Goal: Transaction & Acquisition: Obtain resource

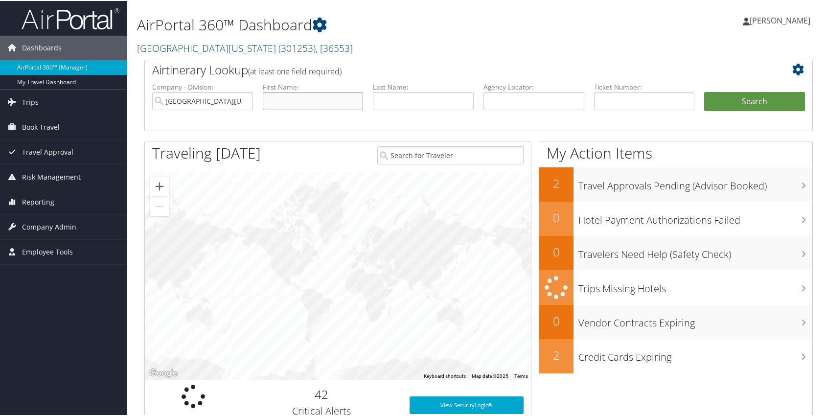
click at [282, 103] on input "text" at bounding box center [313, 100] width 101 height 18
type input "s"
type input "[PERSON_NAME]"
click at [704, 91] on button "Search" at bounding box center [754, 101] width 101 height 20
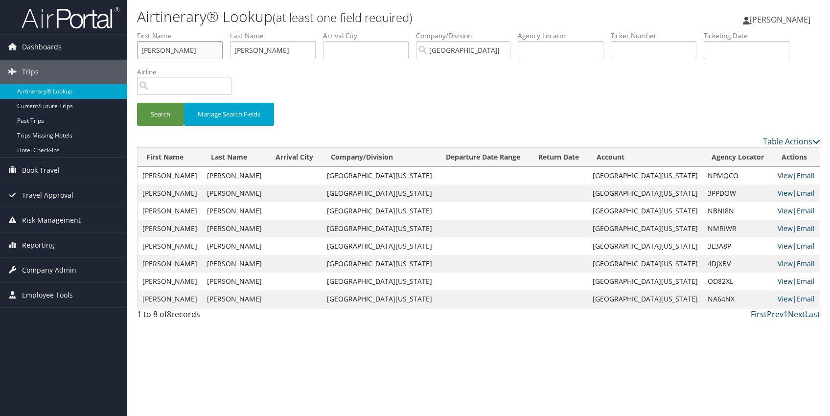
click at [194, 53] on input "[PERSON_NAME]" at bounding box center [180, 50] width 86 height 18
paste input "0067311543324"
type input "0067311543324"
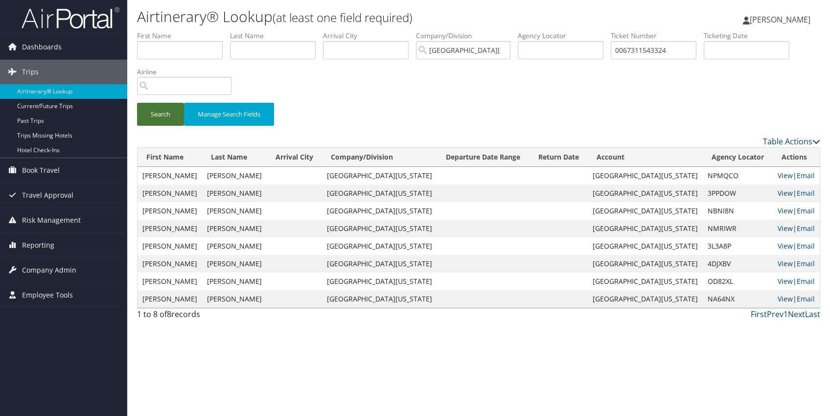
click at [156, 122] on button "Search" at bounding box center [160, 114] width 47 height 23
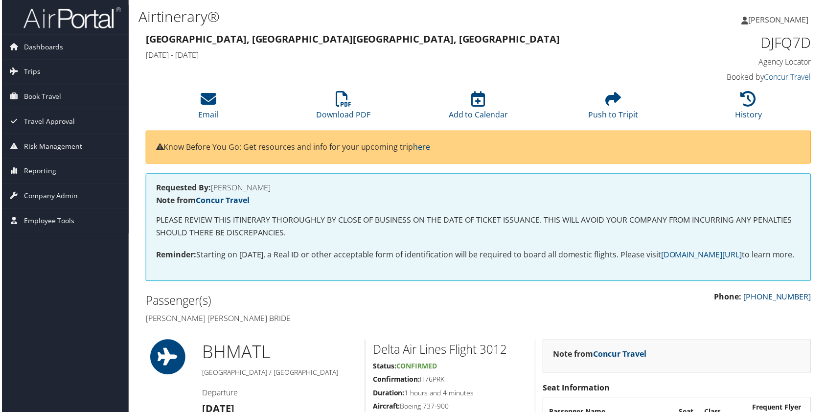
scroll to position [0, 0]
click at [350, 99] on li "Download PDF" at bounding box center [343, 107] width 136 height 40
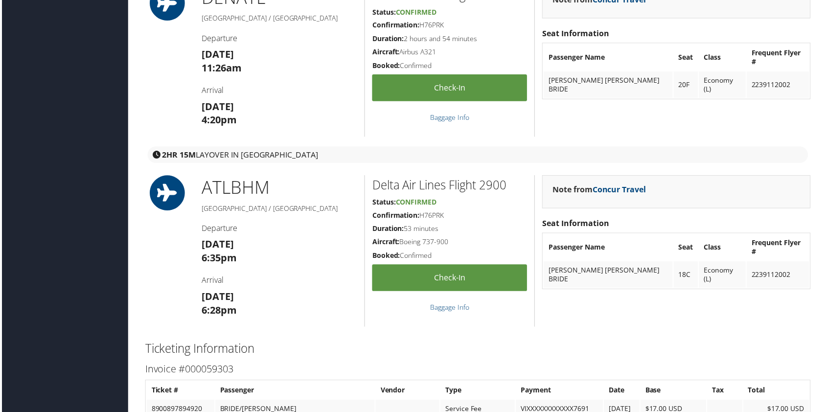
scroll to position [854, 0]
